Goal: Task Accomplishment & Management: Complete application form

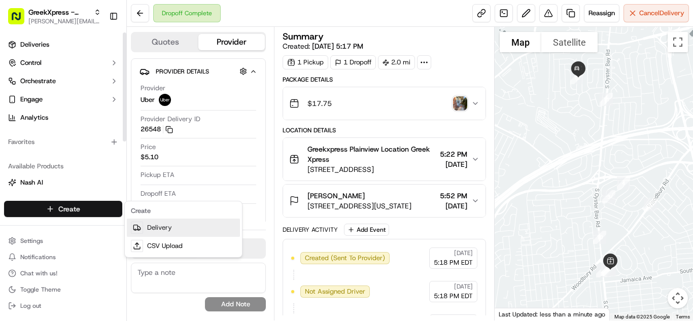
click at [179, 222] on link "Delivery" at bounding box center [183, 228] width 113 height 18
click at [189, 226] on link "Delivery" at bounding box center [183, 228] width 113 height 18
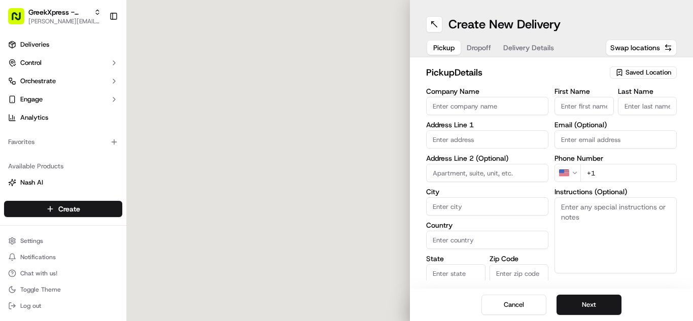
click at [637, 73] on span "Saved Location" at bounding box center [649, 72] width 46 height 9
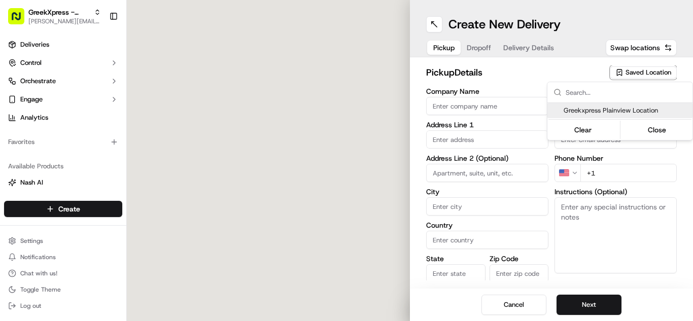
click at [634, 100] on html "GreekXpress - Plainview alex@greekxpress.com Toggle Sidebar Deliveries Control …" at bounding box center [346, 160] width 693 height 321
click at [634, 103] on div "Greekxpress Plainview Location" at bounding box center [619, 110] width 145 height 15
type input "Greekxpress Plainview Location"
type input "Plainview"
type input "US"
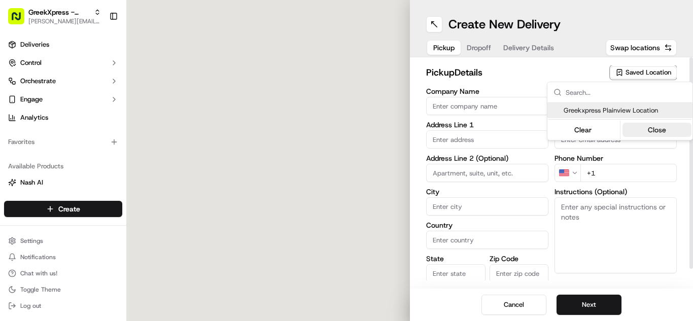
type input "NY"
type input "11803"
type input "Greek"
type input "Xpress"
type input "[PHONE_NUMBER]"
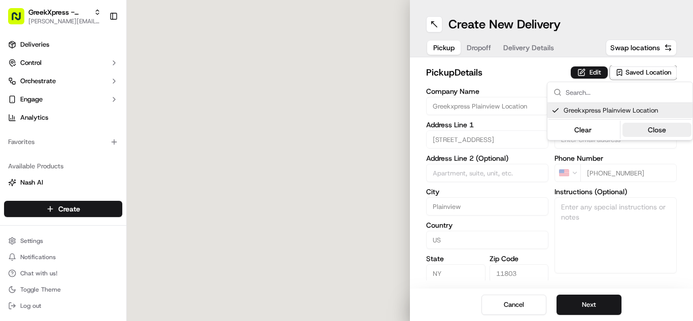
type input "[STREET_ADDRESS]"
click at [661, 127] on button "Close" at bounding box center [657, 130] width 70 height 14
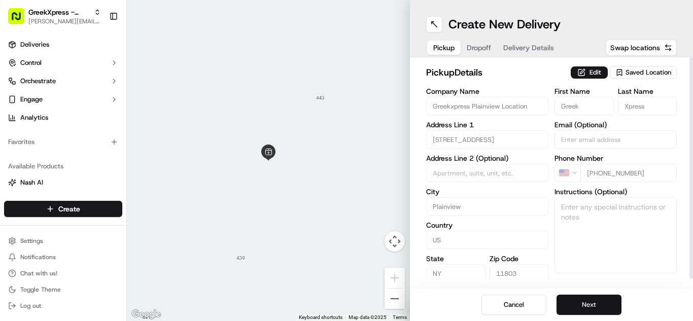
click at [563, 307] on button "Next" at bounding box center [589, 305] width 65 height 20
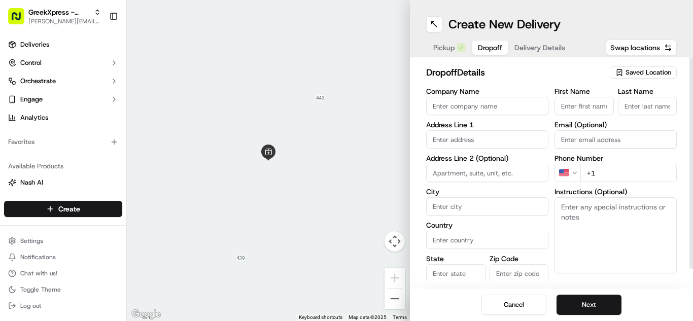
click at [510, 147] on body "GreekXpress - Plainview alex@greekxpress.com Toggle Sidebar Deliveries Control …" at bounding box center [346, 160] width 693 height 321
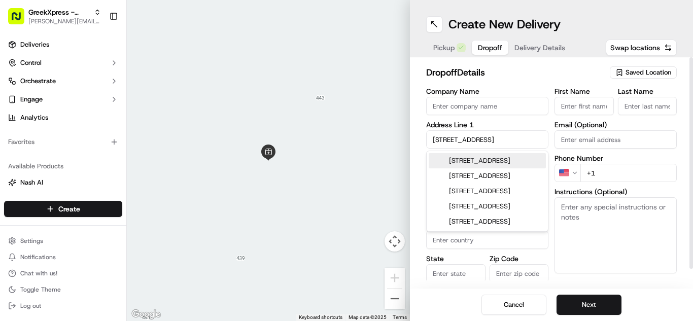
click at [526, 146] on input "11 willets avenue" at bounding box center [487, 139] width 122 height 18
click at [533, 160] on div "11 Willets Avenue, Syosset, NY" at bounding box center [487, 160] width 117 height 15
type input "[STREET_ADDRESS]"
type input "Syosset"
type input "[GEOGRAPHIC_DATA]"
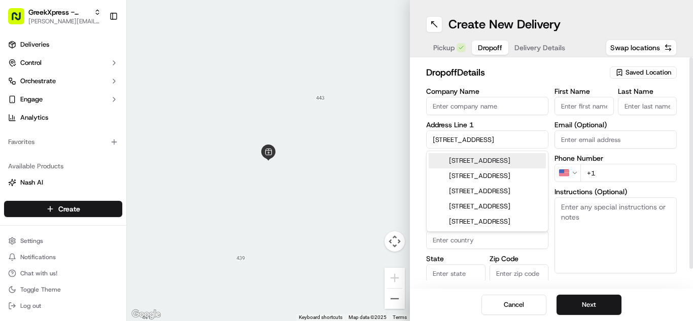
type input "NY"
type input "11791"
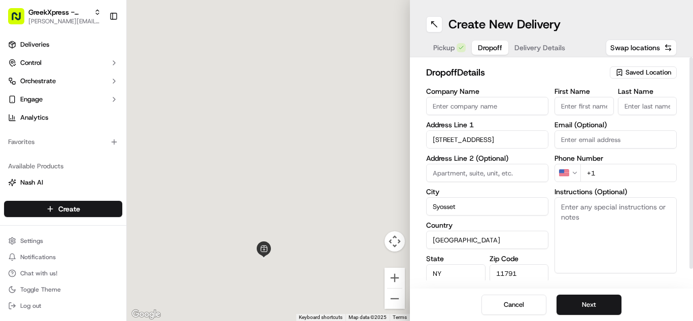
type input "11 Willets Avenue"
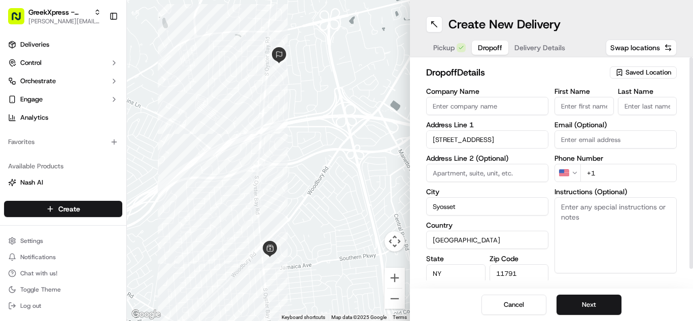
click at [605, 118] on div "First Name Last Name Email (Optional) Phone Number US +1 Instructions (Optional…" at bounding box center [615, 194] width 122 height 213
click at [607, 112] on input "First Name" at bounding box center [583, 106] width 59 height 18
type input "Christina"
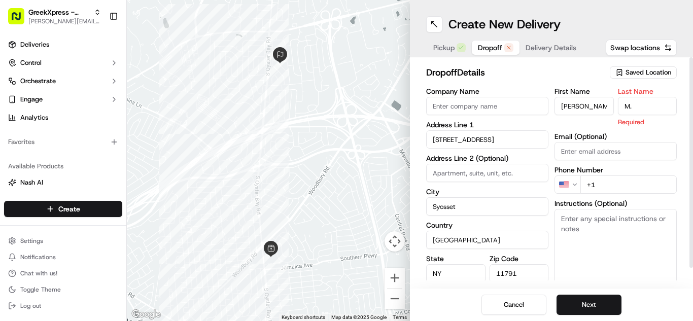
type input "M."
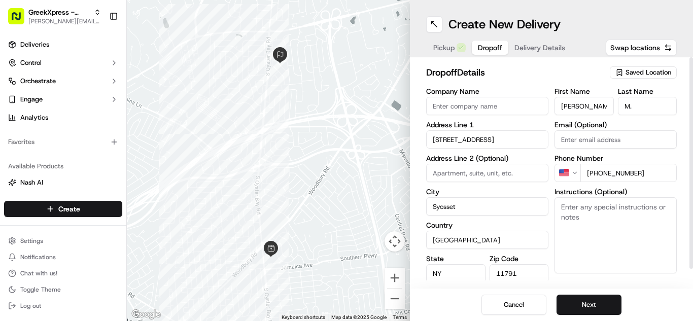
type input "+1 516 421 0329"
drag, startPoint x: 557, startPoint y: 215, endPoint x: 635, endPoint y: 230, distance: 79.1
click at [635, 230] on textarea "Please hand to customer or call upon arrival do not leave the order outside. Th…" at bounding box center [615, 235] width 122 height 76
click at [561, 208] on textarea "Please hand to customer or call upon arrival do not leave the order outside. Th…" at bounding box center [615, 235] width 122 height 76
drag, startPoint x: 561, startPoint y: 208, endPoint x: 658, endPoint y: 229, distance: 100.1
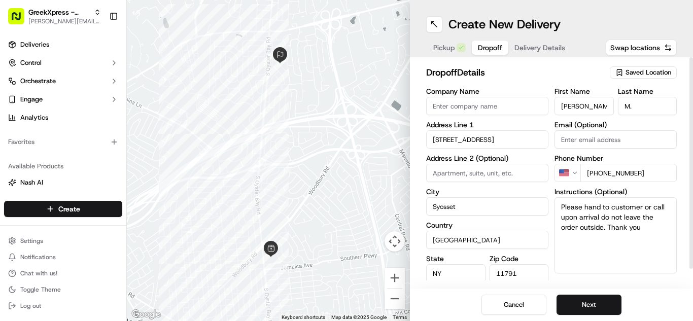
click at [658, 229] on textarea "Please hand to customer or call upon arrival do not leave the order outside. Th…" at bounding box center [615, 235] width 122 height 76
click at [658, 228] on textarea "Please hand to customer or call upon arrival do not leave the order outside. Th…" at bounding box center [615, 235] width 122 height 76
paste textarea "Please hand to customer or call upon arrival do not leave the order outside. Th…"
drag, startPoint x: 563, startPoint y: 233, endPoint x: 651, endPoint y: 263, distance: 93.2
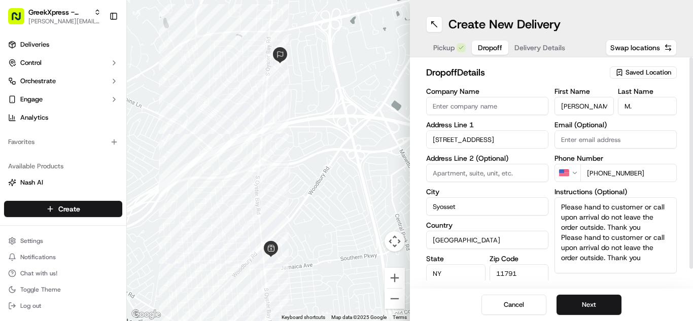
click at [651, 263] on textarea "Please hand to customer or call upon arrival do not leave the order outside. Th…" at bounding box center [615, 235] width 122 height 76
type textarea "Please hand to customer or call upon arrival do not leave the order outside. Th…"
click at [640, 297] on div "Cancel Next" at bounding box center [551, 305] width 283 height 32
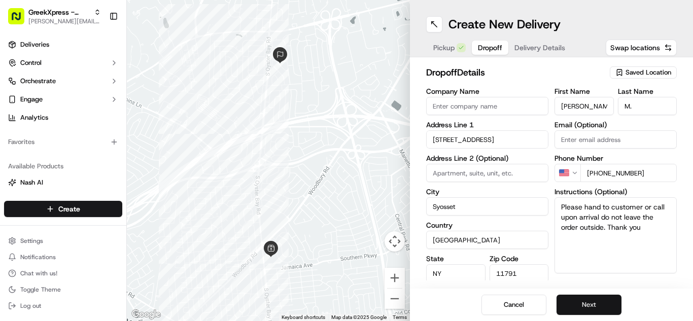
click at [593, 308] on button "Next" at bounding box center [589, 305] width 65 height 20
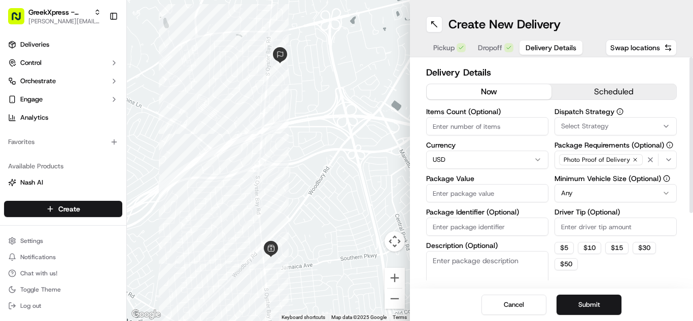
click at [498, 189] on input "Package Value" at bounding box center [487, 193] width 122 height 18
type input "30.20"
click at [617, 191] on html "GreekXpress - Plainview alex@greekxpress.com Toggle Sidebar Deliveries Control …" at bounding box center [346, 160] width 693 height 321
click at [618, 213] on label "Driver Tip (Optional)" at bounding box center [615, 212] width 122 height 7
click at [618, 218] on input "Driver Tip (Optional)" at bounding box center [615, 227] width 122 height 18
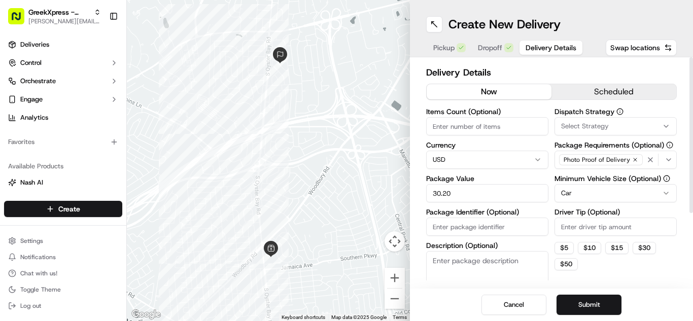
click at [618, 228] on input "Driver Tip (Optional)" at bounding box center [615, 227] width 122 height 18
type input "5.00"
click at [593, 305] on button "Submit" at bounding box center [589, 305] width 65 height 20
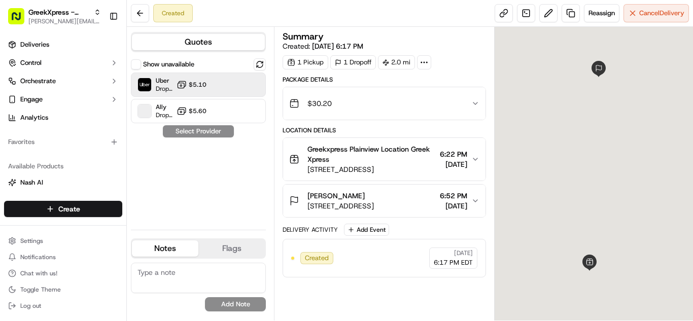
click at [185, 84] on rect at bounding box center [181, 85] width 7 height 5
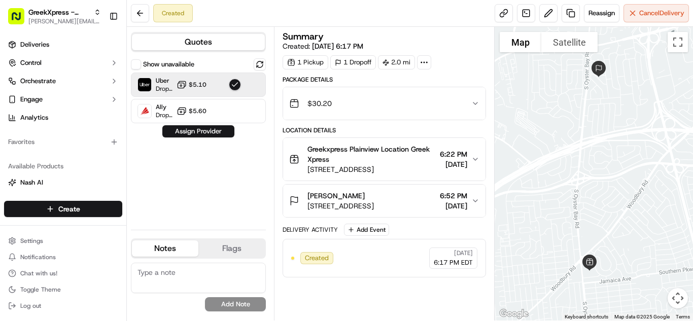
drag, startPoint x: 202, startPoint y: 131, endPoint x: 192, endPoint y: 131, distance: 10.1
click at [199, 131] on button "Assign Provider" at bounding box center [198, 131] width 72 height 12
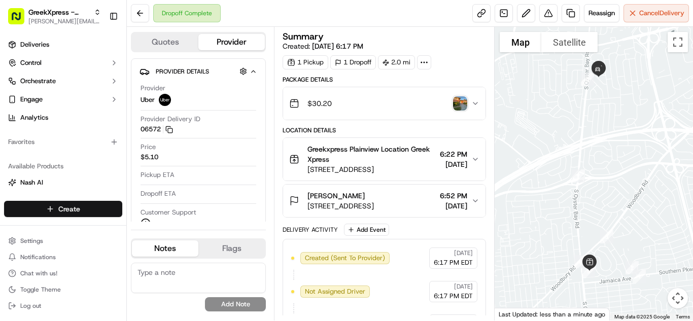
click at [46, 210] on html "GreekXpress - Plainview alex@greekxpress.com Toggle Sidebar Deliveries Control …" at bounding box center [346, 160] width 693 height 321
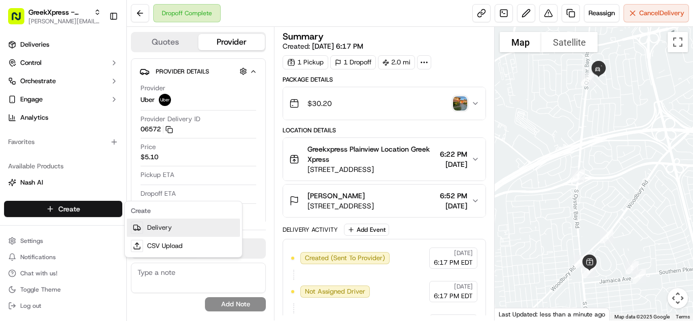
click at [179, 233] on link "Delivery" at bounding box center [183, 228] width 113 height 18
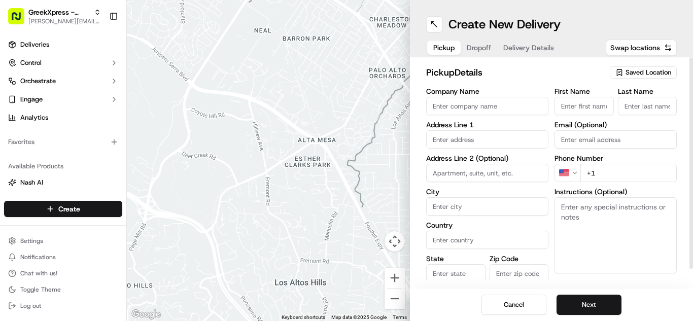
click at [656, 75] on span "Saved Location" at bounding box center [649, 72] width 46 height 9
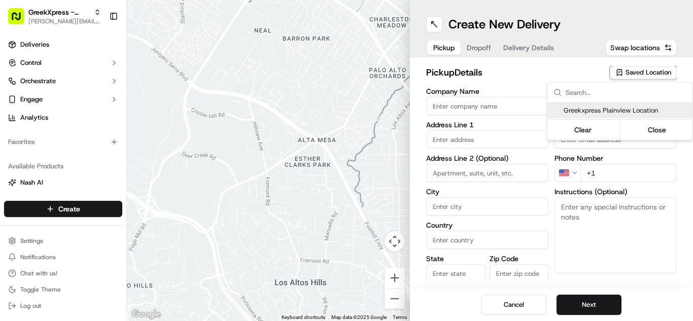
click at [649, 114] on span "Greekxpress Plainview Location" at bounding box center [626, 110] width 125 height 9
type input "Greekxpress Plainview Location"
type input "[STREET_ADDRESS]"
type input "Plainview"
type input "US"
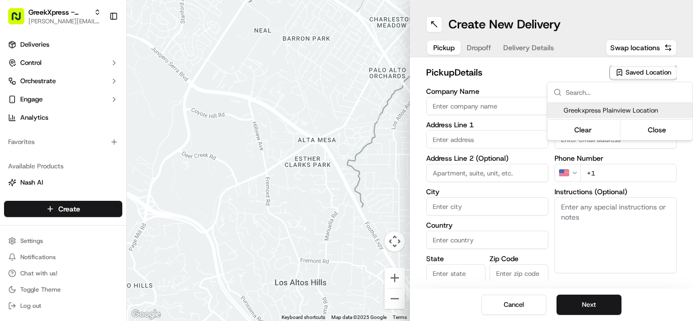
type input "NY"
type input "11803"
type input "Greek"
type input "Xpress"
type input "[PHONE_NUMBER]"
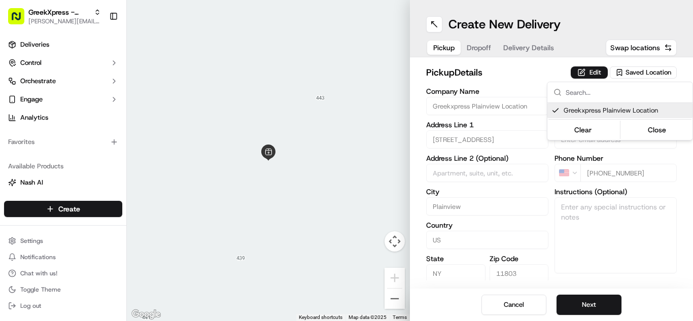
click at [589, 308] on html "GreekXpress - Plainview alex@greekxpress.com Toggle Sidebar Deliveries Control …" at bounding box center [346, 160] width 693 height 321
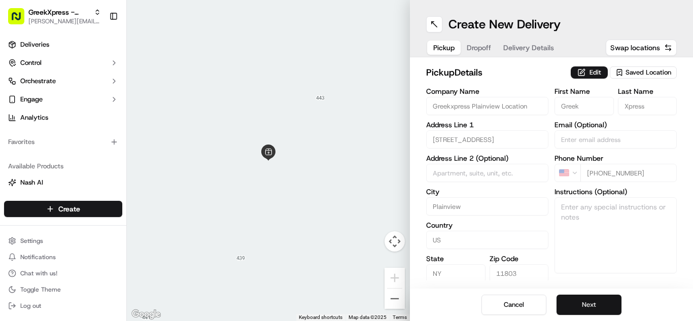
click at [589, 305] on button "Next" at bounding box center [589, 305] width 65 height 20
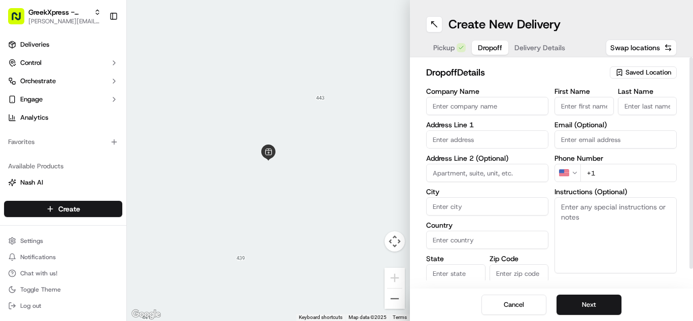
click at [599, 106] on input "First Name" at bounding box center [583, 106] width 59 height 18
type input "elizabeth"
click at [663, 105] on input "Last Name" at bounding box center [647, 106] width 59 height 18
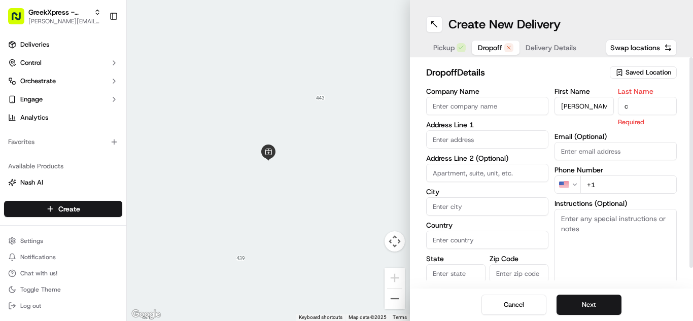
type input "c"
click at [439, 142] on input "text" at bounding box center [487, 139] width 122 height 18
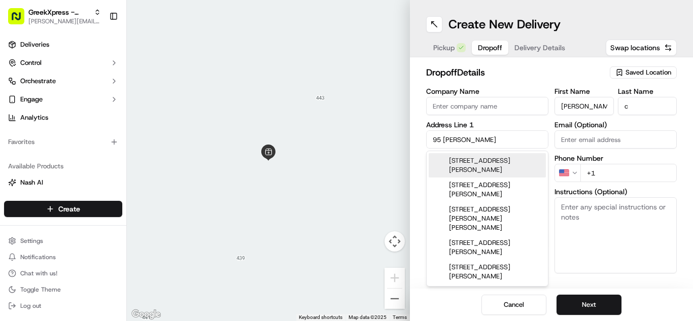
click at [474, 165] on div "95 Caffrey Avenue, Bethpage, NY" at bounding box center [487, 165] width 117 height 24
type input "[STREET_ADDRESS][PERSON_NAME]"
type input "Bethpage"
type input "[GEOGRAPHIC_DATA]"
type input "NY"
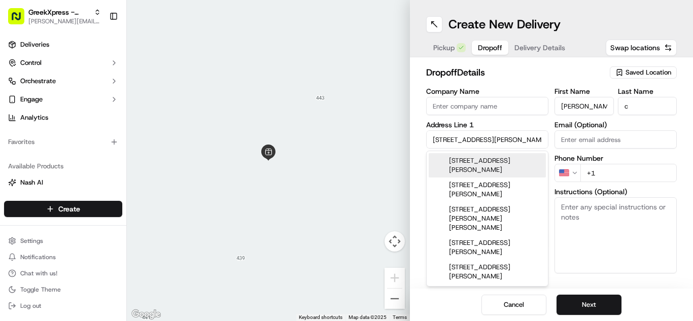
type input "11714"
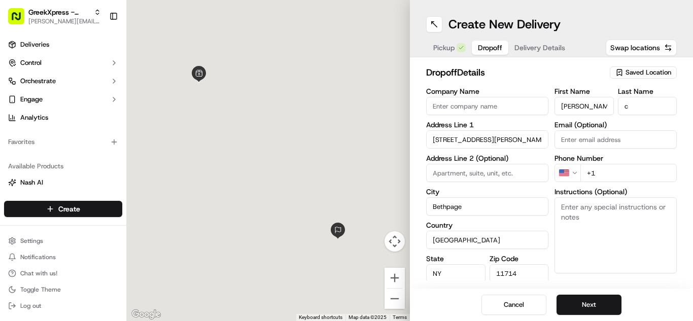
type input "95 Caffrey Avenue"
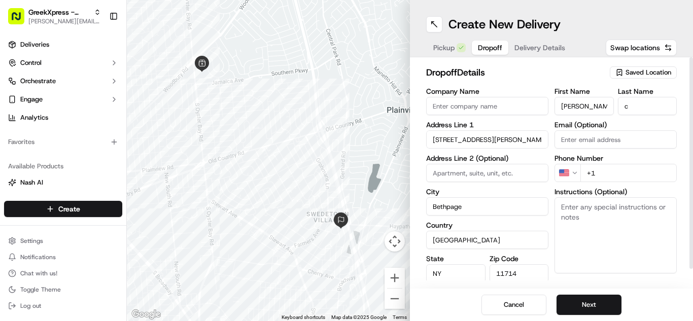
click at [622, 177] on input "+1" at bounding box center [628, 173] width 96 height 18
type input "+1 646 523 1091"
drag, startPoint x: 679, startPoint y: 259, endPoint x: 655, endPoint y: 241, distance: 30.4
click at [679, 259] on div "dropoff Details Saved Location Company Name Address Line 1 95 Caffrey Avenue Ad…" at bounding box center [551, 172] width 283 height 231
click at [638, 234] on textarea "Instructions (Optional)" at bounding box center [615, 235] width 122 height 76
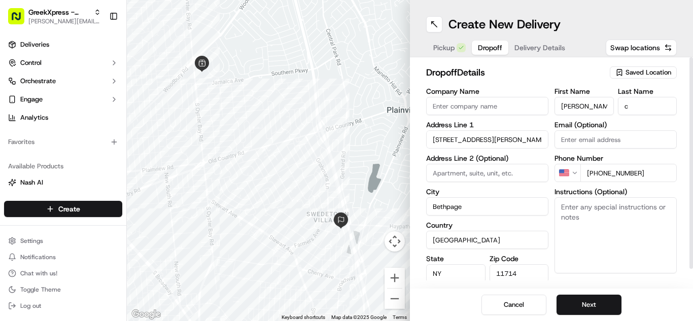
paste textarea "Please hand to customer or call upon arrival do not leave the order outside. Th…"
drag, startPoint x: 651, startPoint y: 236, endPoint x: 515, endPoint y: 189, distance: 144.1
click at [515, 189] on div "Company Name Address Line 1 95 Caffrey Avenue Address Line 2 (Optional) City Be…" at bounding box center [551, 194] width 251 height 213
type textarea "CALL UPON ARRIVAL PLEASE"
click at [597, 301] on button "Next" at bounding box center [589, 305] width 65 height 20
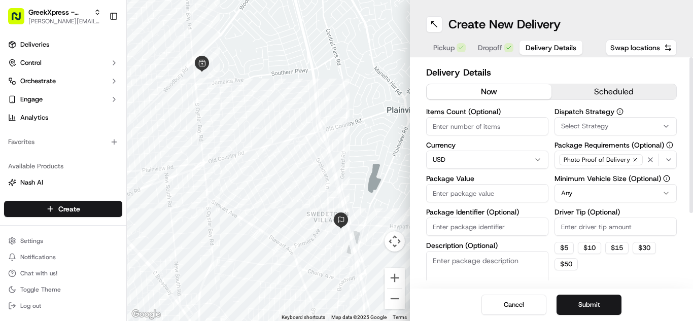
click at [462, 192] on input "Package Value" at bounding box center [487, 193] width 122 height 18
type input "35.70"
click at [632, 224] on input "Driver Tip (Optional)" at bounding box center [615, 227] width 122 height 18
type input "10.00"
click at [608, 300] on button "Submit" at bounding box center [589, 305] width 65 height 20
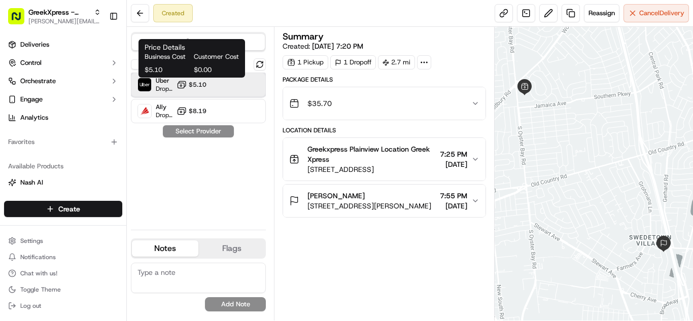
click at [156, 89] on span "Dropoff ETA 21 minutes" at bounding box center [164, 89] width 17 height 8
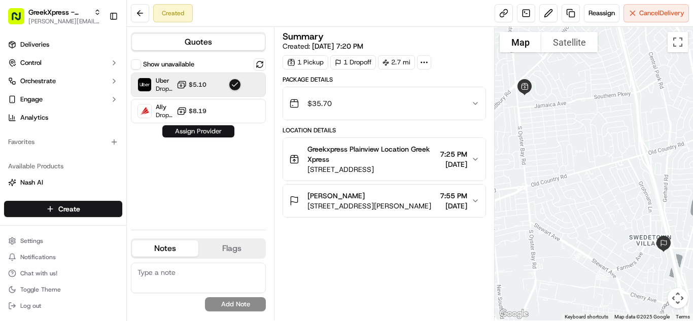
click at [230, 132] on button "Assign Provider" at bounding box center [198, 131] width 72 height 12
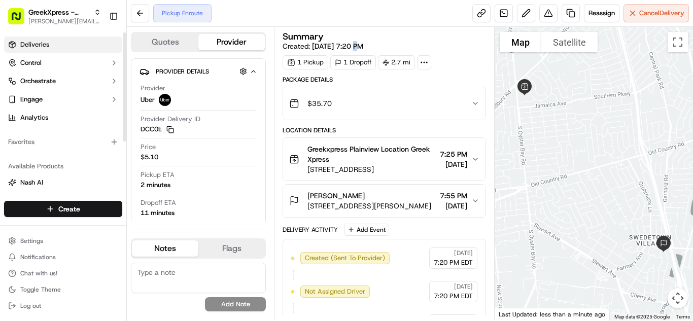
click at [83, 51] on link "Deliveries" at bounding box center [63, 45] width 118 height 16
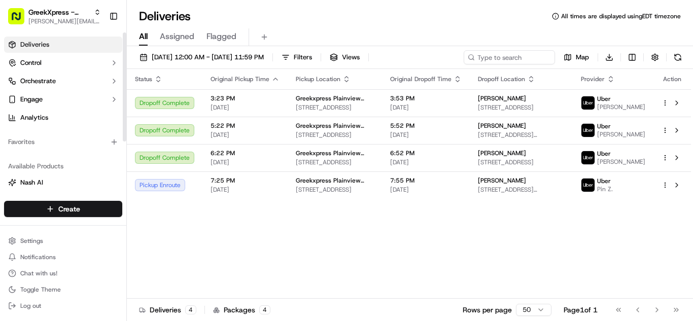
click at [109, 212] on html "GreekXpress - Plainview [EMAIL_ADDRESS][DOMAIN_NAME] Toggle Sidebar Deliveries …" at bounding box center [346, 160] width 693 height 321
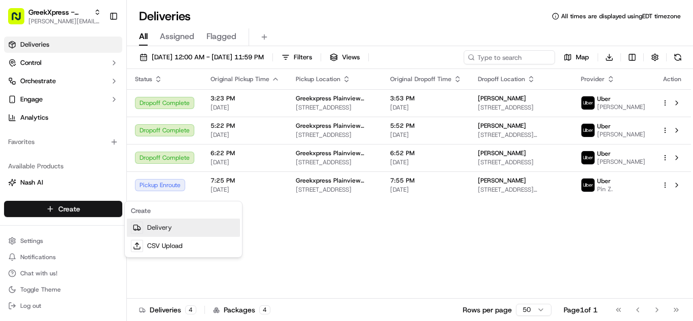
click at [180, 223] on link "Delivery" at bounding box center [183, 228] width 113 height 18
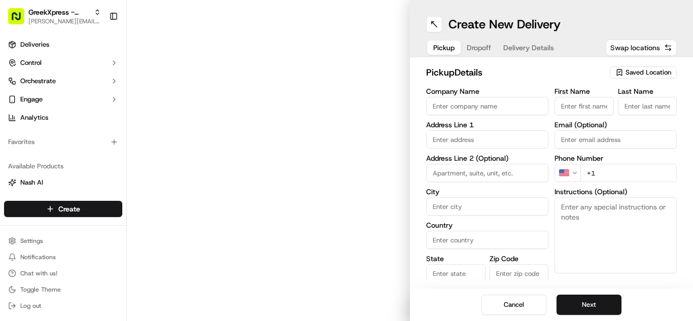
click at [654, 52] on span "Swap locations" at bounding box center [635, 48] width 50 height 10
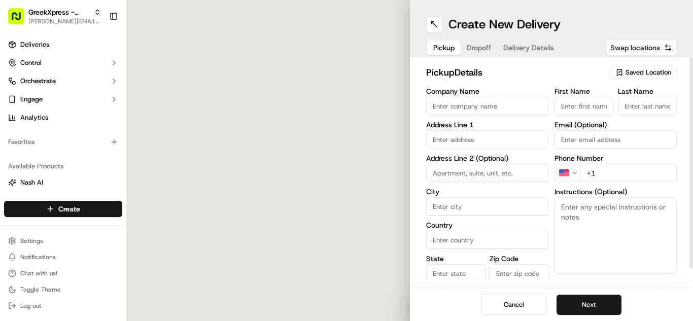
click at [650, 51] on span "Swap locations" at bounding box center [635, 48] width 50 height 10
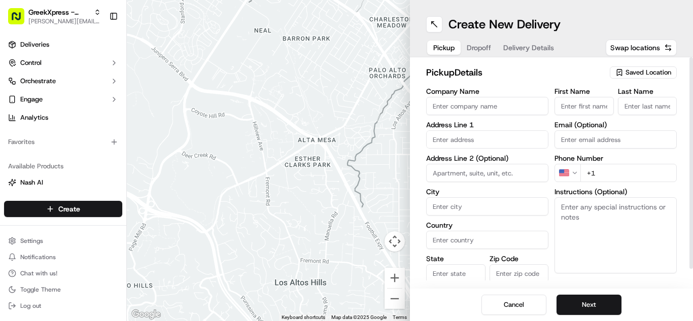
click at [662, 71] on span "Saved Location" at bounding box center [649, 72] width 46 height 9
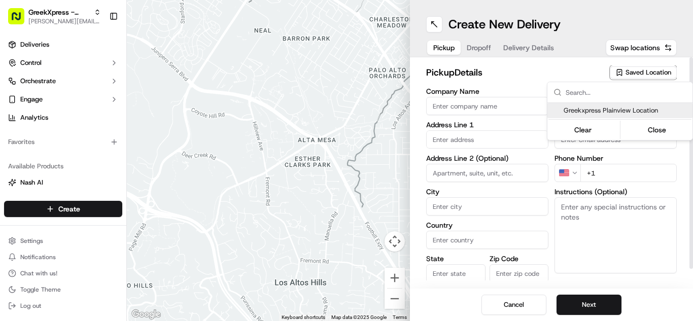
click at [646, 109] on span "Greekxpress Plainview Location" at bounding box center [626, 110] width 125 height 9
type input "Greekxpress Plainview Location"
type input "[STREET_ADDRESS]"
type input "Plainview"
type input "US"
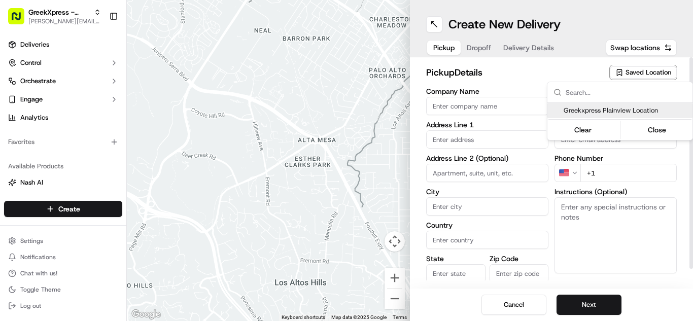
type input "NY"
type input "11803"
type input "Greek"
type input "Xpress"
type input "[PHONE_NUMBER]"
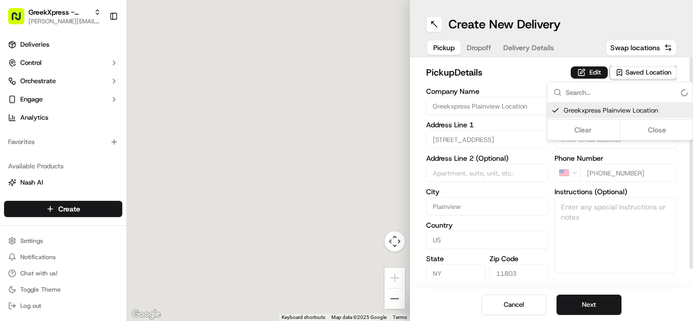
click at [658, 131] on div "Clear Close" at bounding box center [619, 130] width 143 height 18
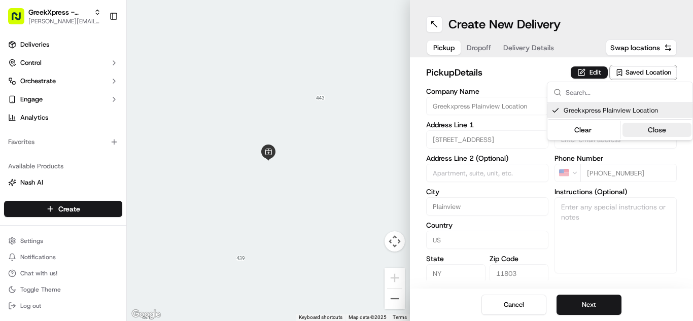
click at [639, 129] on button "Close" at bounding box center [657, 130] width 70 height 14
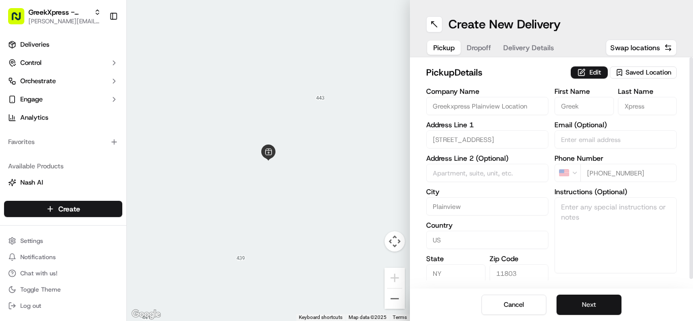
click at [578, 301] on button "Next" at bounding box center [589, 305] width 65 height 20
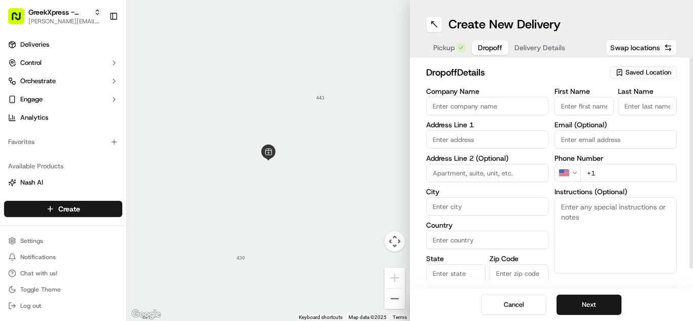
type textarea ":"
type textarea "Please hand to customer or call upon arrival do not leave the order outside. Th…"
click at [497, 140] on input "text" at bounding box center [487, 139] width 122 height 18
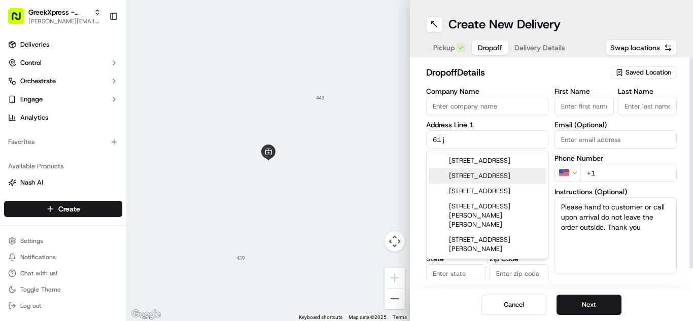
click at [519, 184] on div "[STREET_ADDRESS]" at bounding box center [487, 175] width 117 height 15
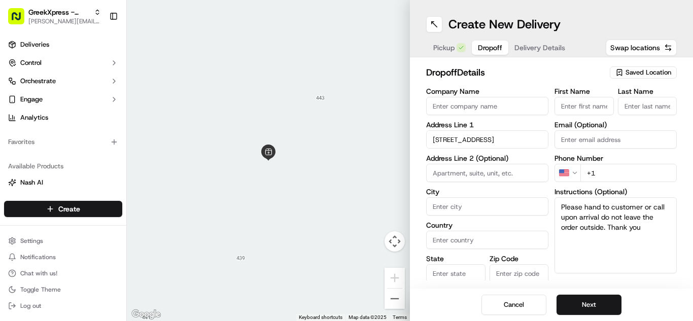
type input "[STREET_ADDRESS]"
type input "Plainview"
type input "[GEOGRAPHIC_DATA]"
type input "NY"
type input "11803"
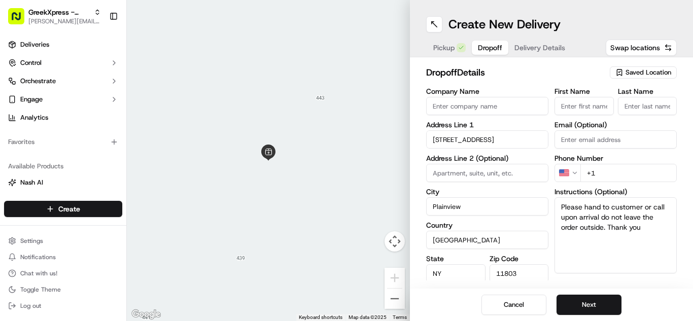
type input "[STREET_ADDRESS]"
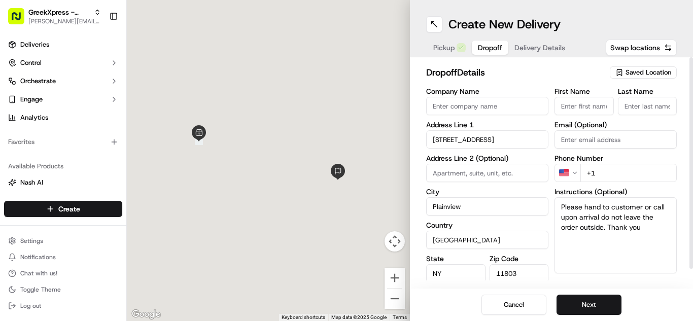
click at [599, 114] on input "First Name" at bounding box center [583, 106] width 59 height 18
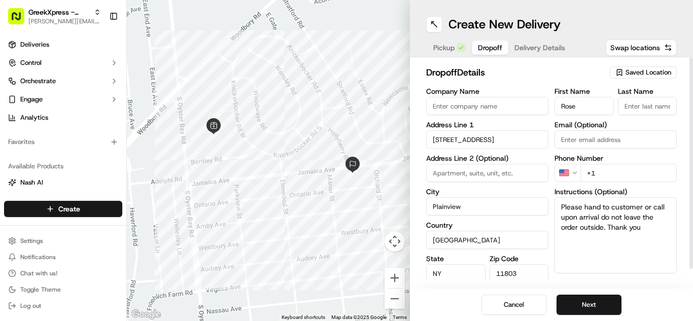
type input "Rose"
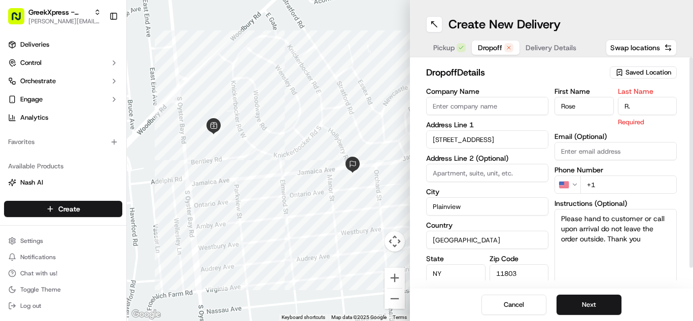
type input "R."
click at [601, 62] on div "dropoff Details Saved Location Company Name Address Line [GEOGRAPHIC_DATA][STRE…" at bounding box center [551, 172] width 283 height 231
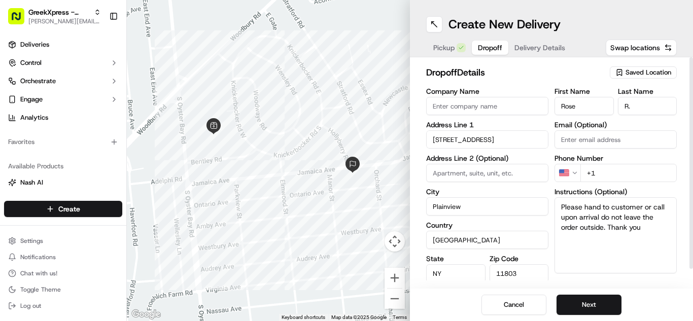
click at [656, 168] on input "+1" at bounding box center [628, 173] width 96 height 18
type input "[PHONE_NUMBER]"
click at [646, 287] on div "dropoff Details Saved Location Company Name Address Line [GEOGRAPHIC_DATA][STRE…" at bounding box center [551, 172] width 283 height 231
click at [593, 308] on button "Next" at bounding box center [589, 305] width 65 height 20
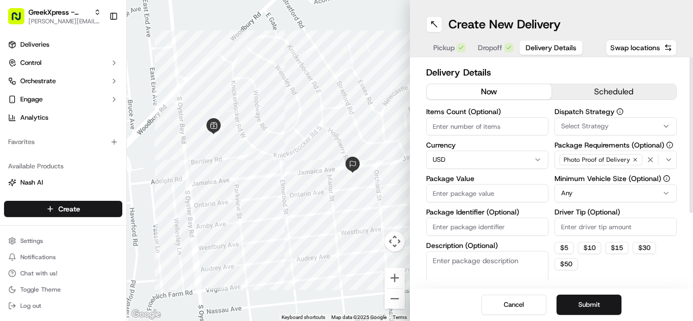
click at [517, 199] on input "Package Value" at bounding box center [487, 193] width 122 height 18
type input "34.50"
click at [585, 188] on html "GreekXpress - Plainview [EMAIL_ADDRESS][DOMAIN_NAME] Toggle Sidebar Deliveries …" at bounding box center [346, 160] width 693 height 321
click at [622, 218] on input "Driver Tip (Optional)" at bounding box center [615, 227] width 122 height 18
type input "3.00"
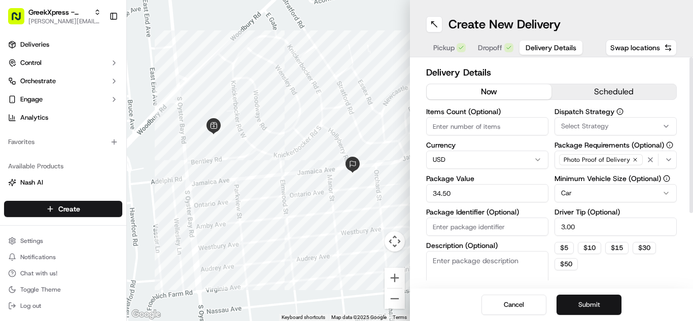
click at [604, 301] on button "Submit" at bounding box center [589, 305] width 65 height 20
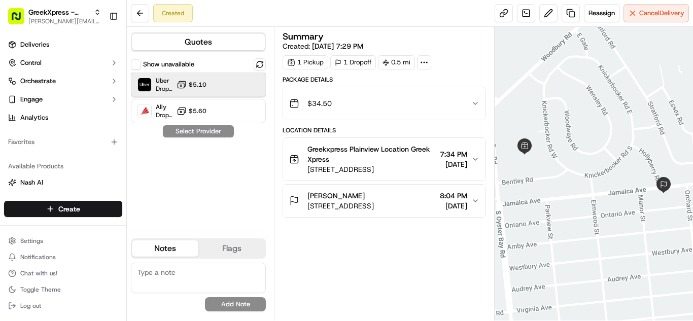
click at [198, 92] on div "Uber Dropoff ETA 14 minutes $5.10" at bounding box center [198, 85] width 135 height 24
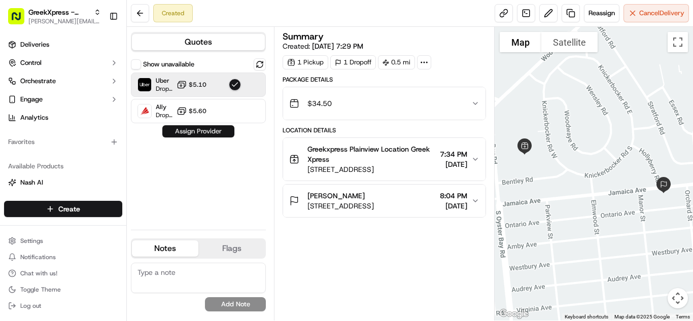
click at [217, 127] on button "Assign Provider" at bounding box center [198, 131] width 72 height 12
